Goal: Entertainment & Leisure: Consume media (video, audio)

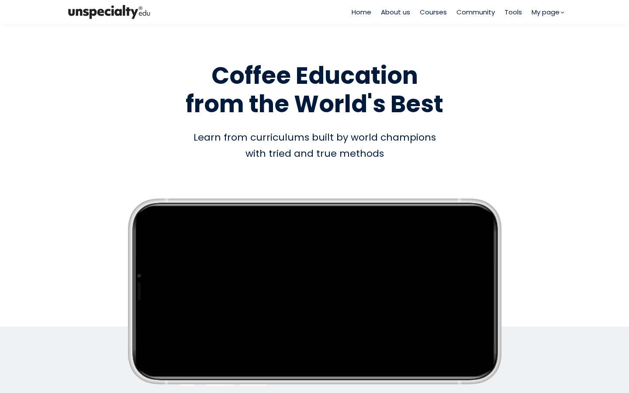
click at [435, 18] on div "Home About us Courses Community Tools My page" at bounding box center [458, 12] width 212 height 24
click at [433, 15] on span "Courses" at bounding box center [433, 12] width 27 height 10
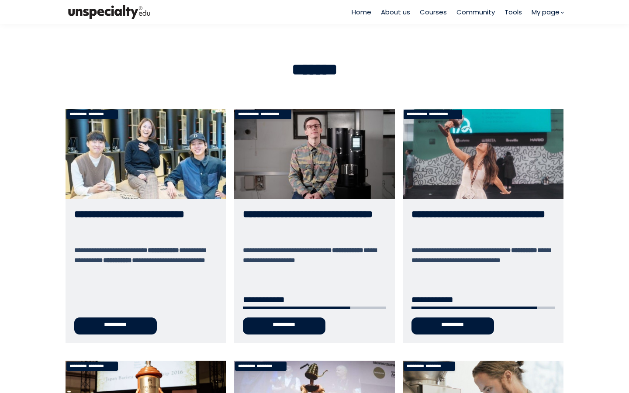
click at [291, 143] on link "**********" at bounding box center [314, 226] width 161 height 234
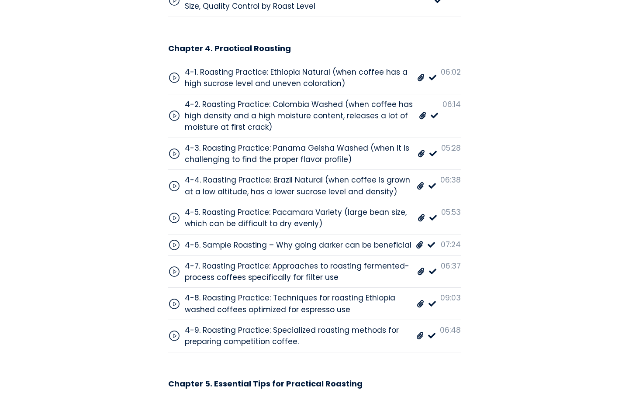
scroll to position [3216, 0]
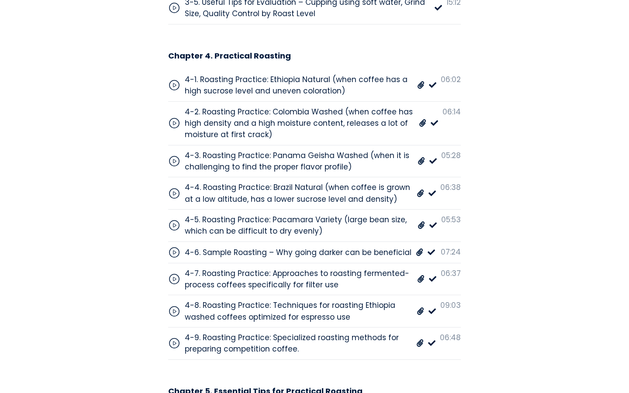
click at [334, 106] on div "4-2. Roasting Practice: Colombia Washed (when coffee has high density and a hig…" at bounding box center [300, 123] width 230 height 34
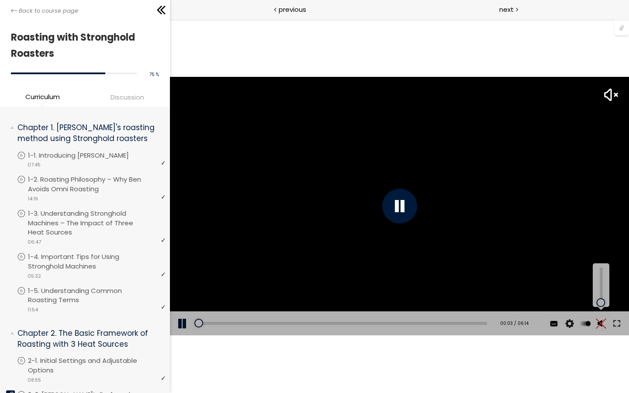
click at [599, 307] on div at bounding box center [600, 285] width 17 height 44
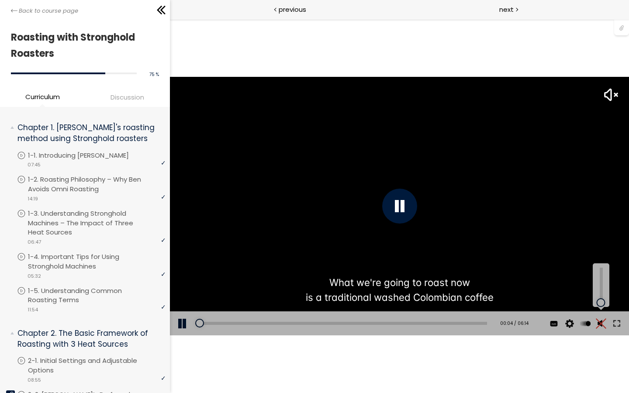
click at [601, 329] on button at bounding box center [600, 323] width 13 height 24
click at [283, 325] on div "Add chapter 01:54" at bounding box center [341, 323] width 291 height 24
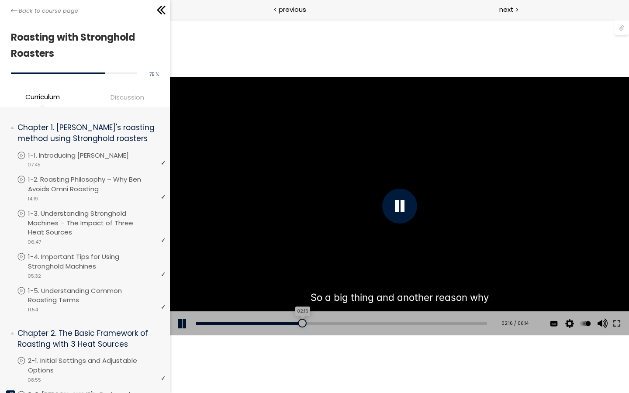
click at [298, 323] on div "02:16" at bounding box center [341, 323] width 291 height 3
click at [614, 322] on button at bounding box center [616, 323] width 16 height 24
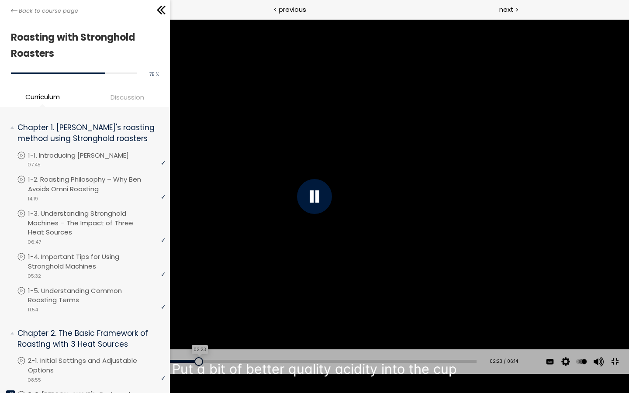
click at [194, 366] on div at bounding box center [198, 361] width 9 height 9
click at [209, 363] on div "02:36" at bounding box center [251, 361] width 450 height 3
click at [310, 374] on div "Add chapter 03:40" at bounding box center [251, 361] width 450 height 24
click at [317, 363] on div "04:08" at bounding box center [251, 361] width 450 height 3
click at [337, 374] on div "Add chapter 04:15" at bounding box center [251, 361] width 450 height 24
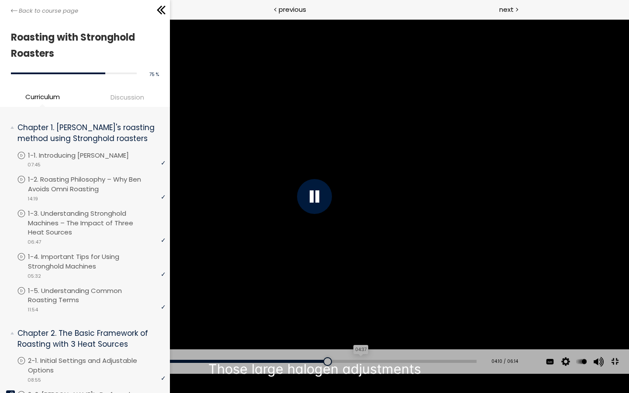
click at [351, 363] on div "04:37" at bounding box center [251, 361] width 450 height 3
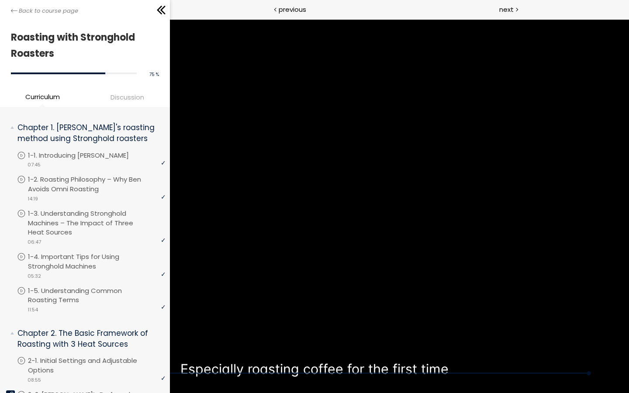
click at [614, 373] on div "Click for sound @keyframes VOLUME_SMALL_WAVE_FLASH { 0% { opacity: 0; } 33% { o…" at bounding box center [314, 197] width 629 height 354
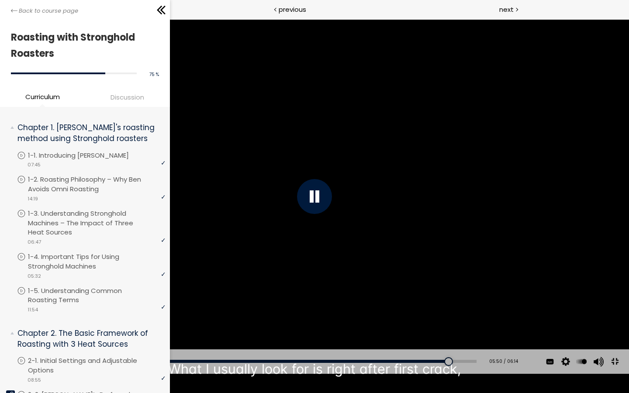
click at [614, 372] on button at bounding box center [615, 362] width 20 height 20
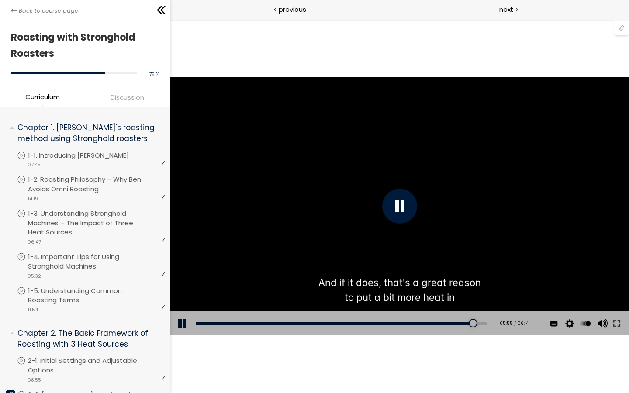
click at [325, 154] on div "You can download the roast profile image by clicking the 📎 above. * Amount of g…" at bounding box center [398, 206] width 459 height 258
